Goal: Complete application form: Complete application form

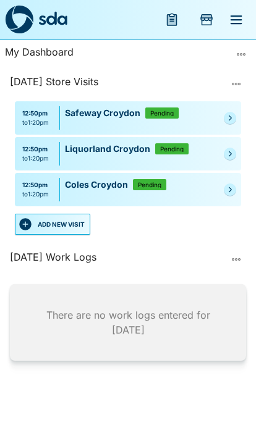
click at [234, 113] on link at bounding box center [229, 118] width 12 height 12
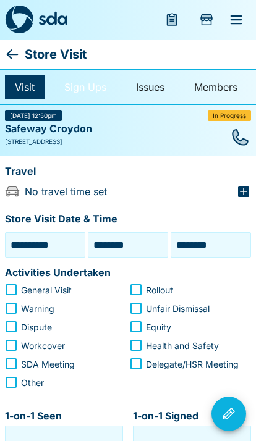
click at [91, 83] on link "Sign Ups" at bounding box center [85, 87] width 62 height 25
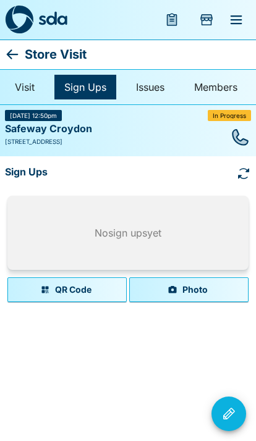
click at [219, 281] on button "Photo" at bounding box center [188, 289] width 119 height 25
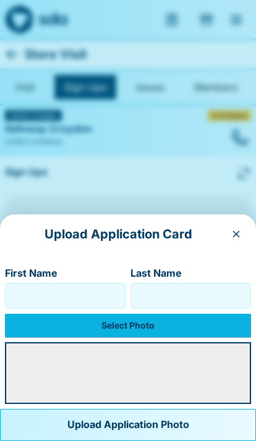
click at [188, 316] on label "Select Photo" at bounding box center [128, 325] width 246 height 23
click at [0, 0] on input "Select Photo" at bounding box center [0, 0] width 0 height 0
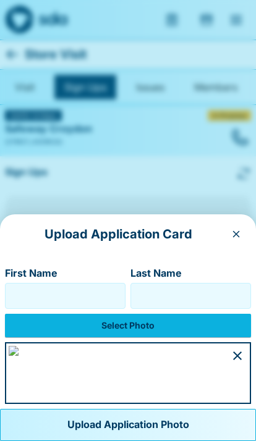
click at [35, 286] on input "First Name" at bounding box center [64, 296] width 109 height 20
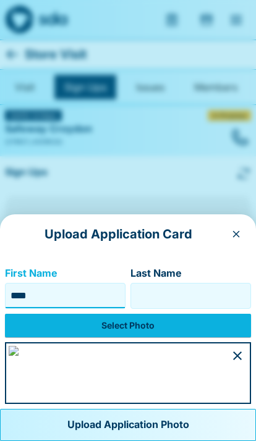
type input "****"
click at [205, 286] on input "Last Name" at bounding box center [190, 296] width 109 height 20
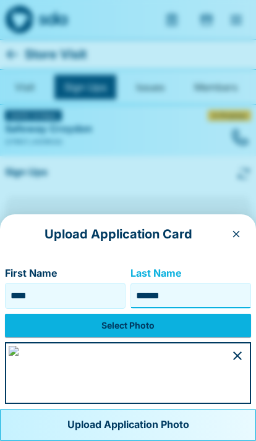
type input "******"
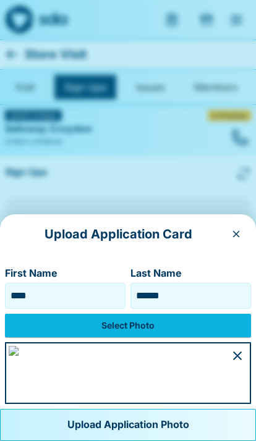
scroll to position [62, 0]
click at [170, 416] on button "Upload Application Photo" at bounding box center [128, 425] width 256 height 32
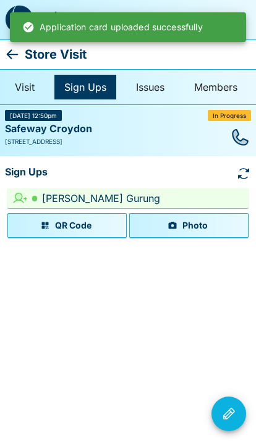
click at [7, 57] on icon at bounding box center [12, 54] width 15 height 15
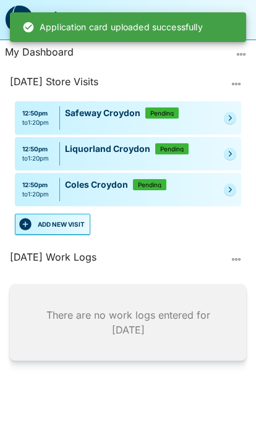
click at [235, 148] on link at bounding box center [229, 154] width 12 height 12
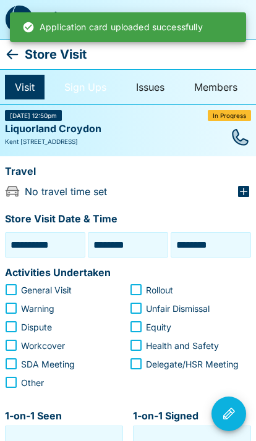
click at [73, 82] on link "Sign Ups" at bounding box center [85, 87] width 62 height 25
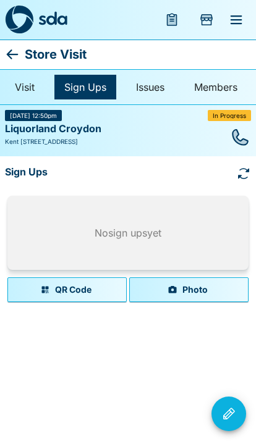
click at [210, 277] on button "Photo" at bounding box center [188, 289] width 119 height 25
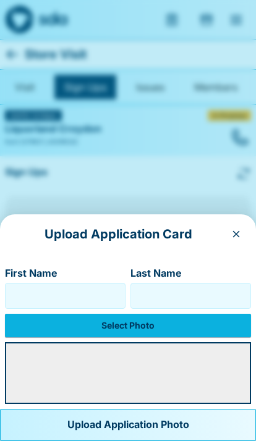
click at [184, 323] on label "Select Photo" at bounding box center [128, 325] width 246 height 23
click at [0, 0] on input "Select Photo" at bounding box center [0, 0] width 0 height 0
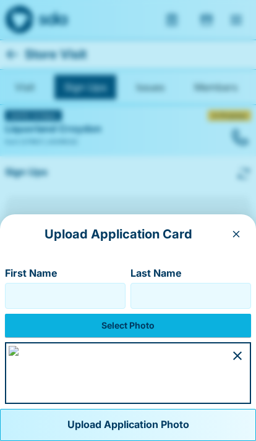
click at [37, 286] on input "First Name" at bounding box center [64, 296] width 109 height 20
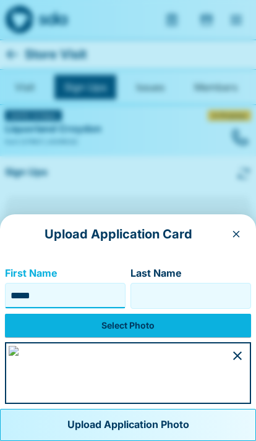
type input "*****"
click at [210, 286] on input "Last Name" at bounding box center [190, 296] width 109 height 20
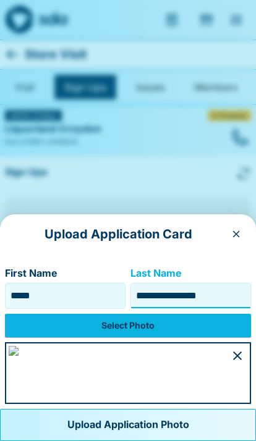
type input "**********"
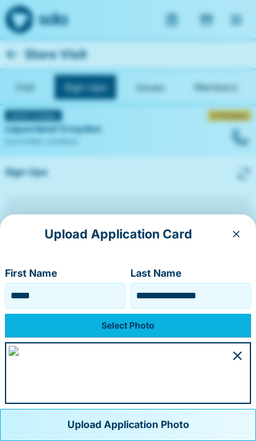
scroll to position [72, 0]
click at [181, 418] on button "Upload Application Photo" at bounding box center [128, 425] width 256 height 32
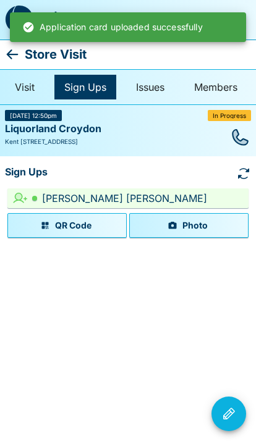
click at [11, 49] on icon at bounding box center [12, 54] width 15 height 15
